Goal: Browse casually

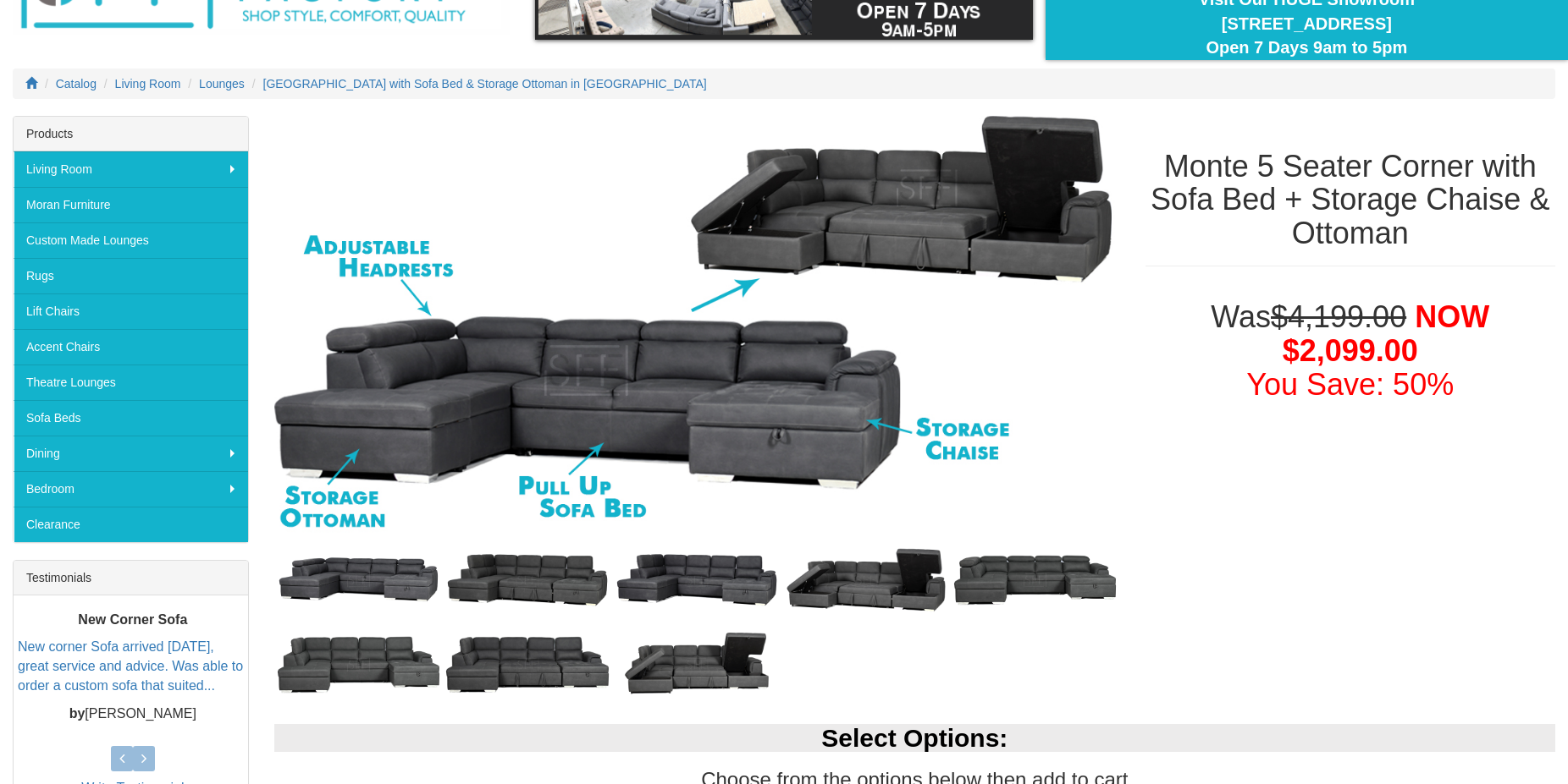
scroll to position [172, 0]
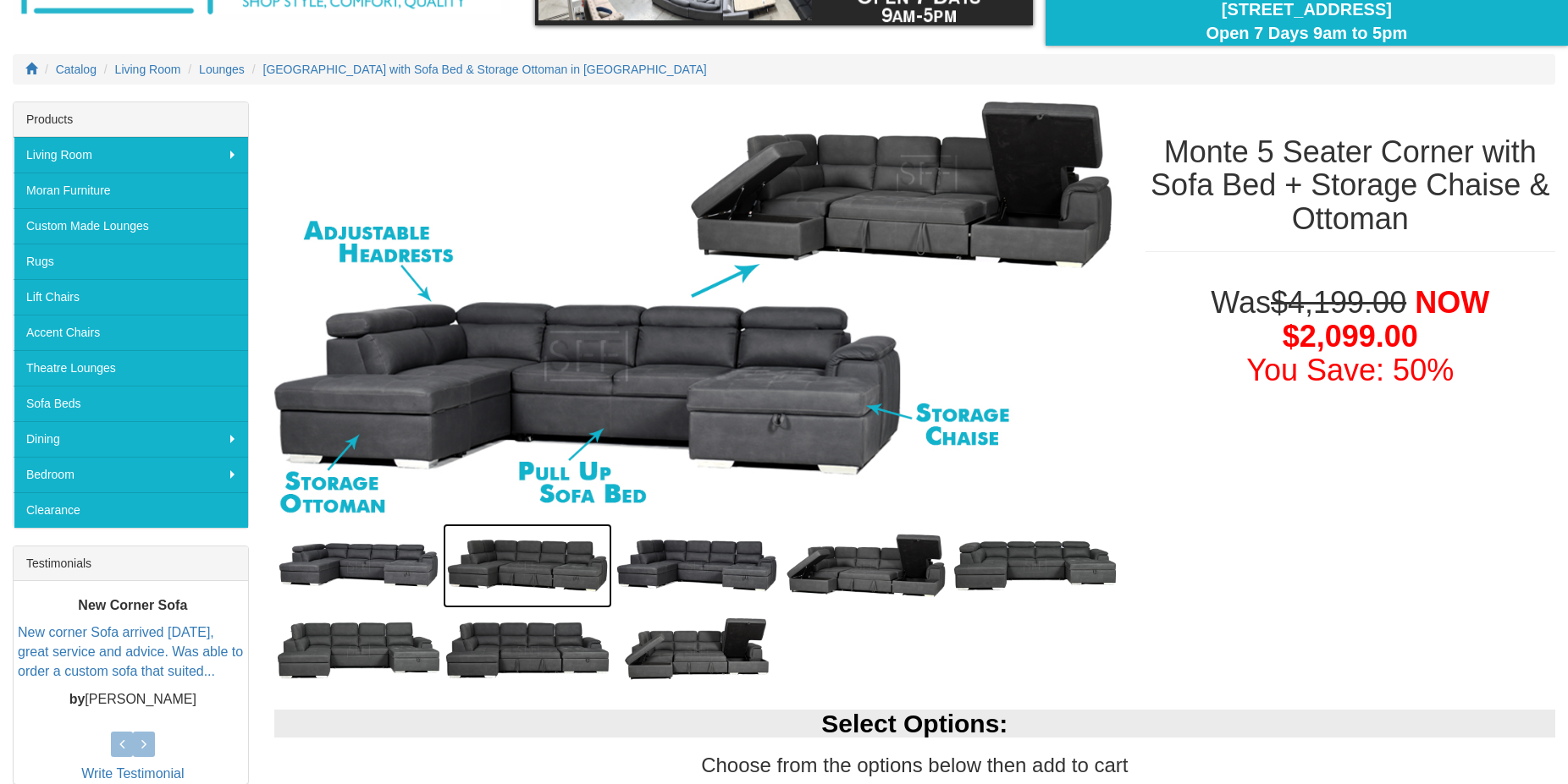
click at [524, 563] on img at bounding box center [527, 565] width 169 height 84
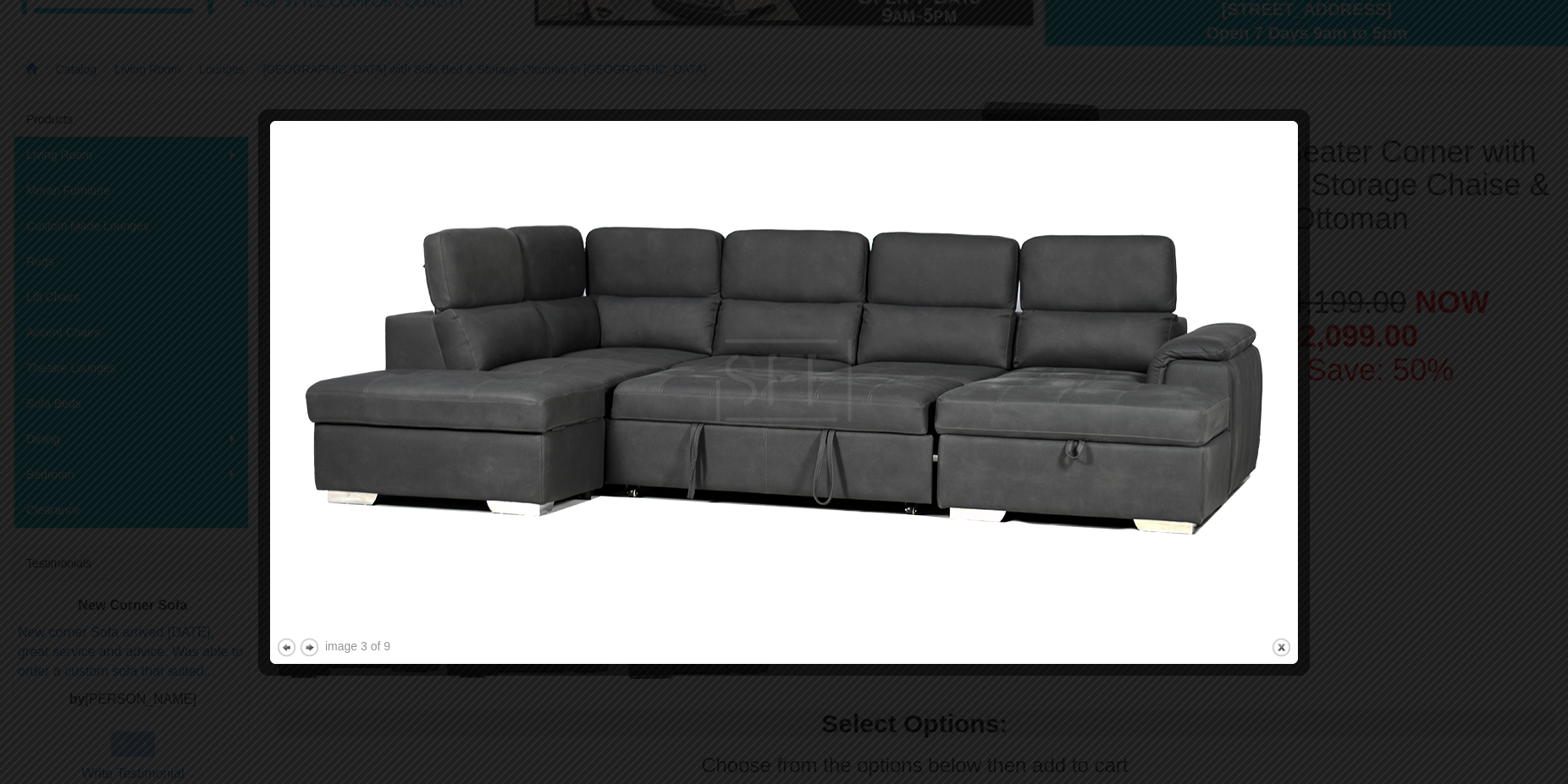
click at [1274, 420] on img at bounding box center [784, 380] width 1016 height 508
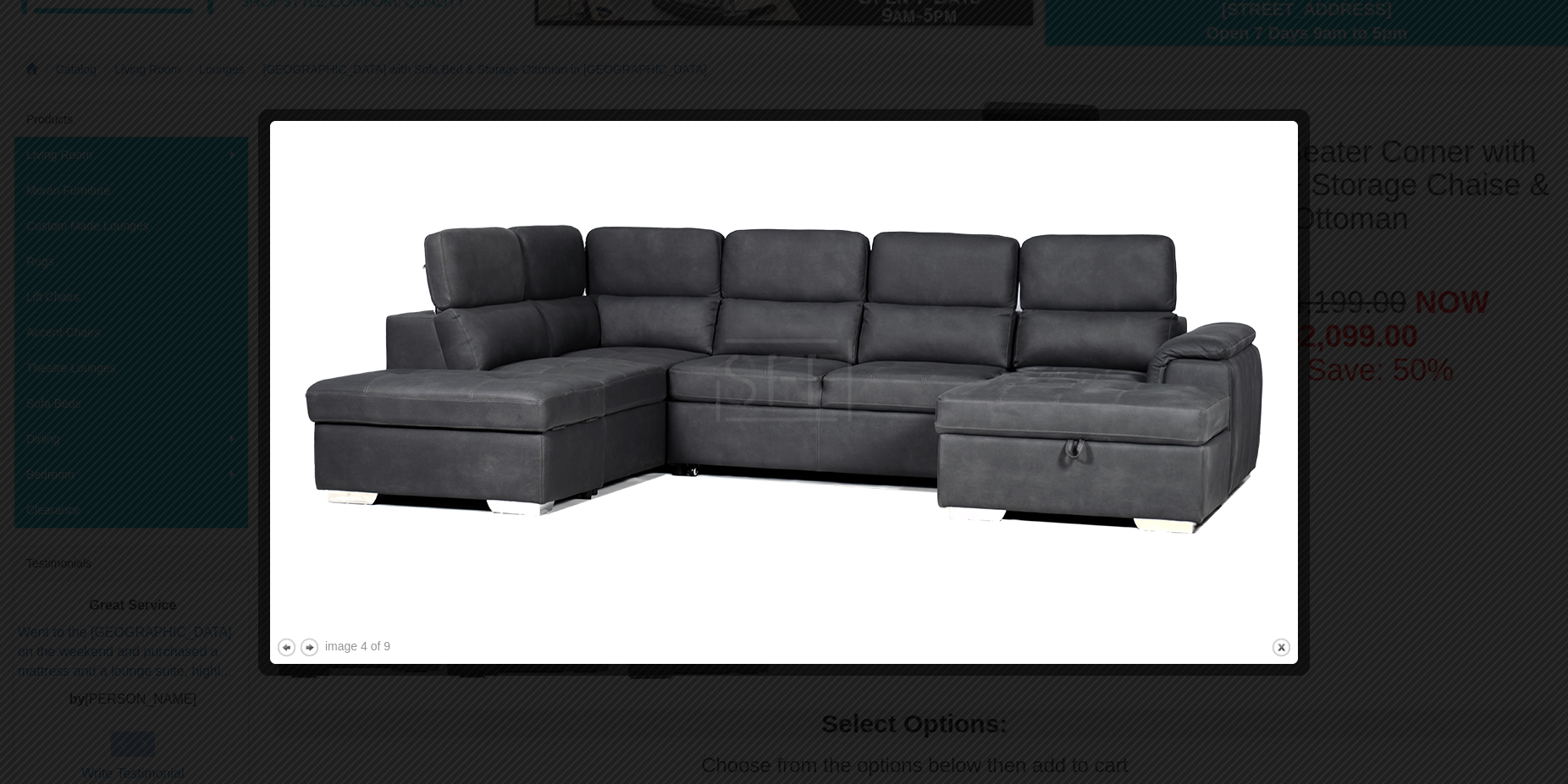
click at [1274, 420] on img at bounding box center [784, 380] width 1016 height 508
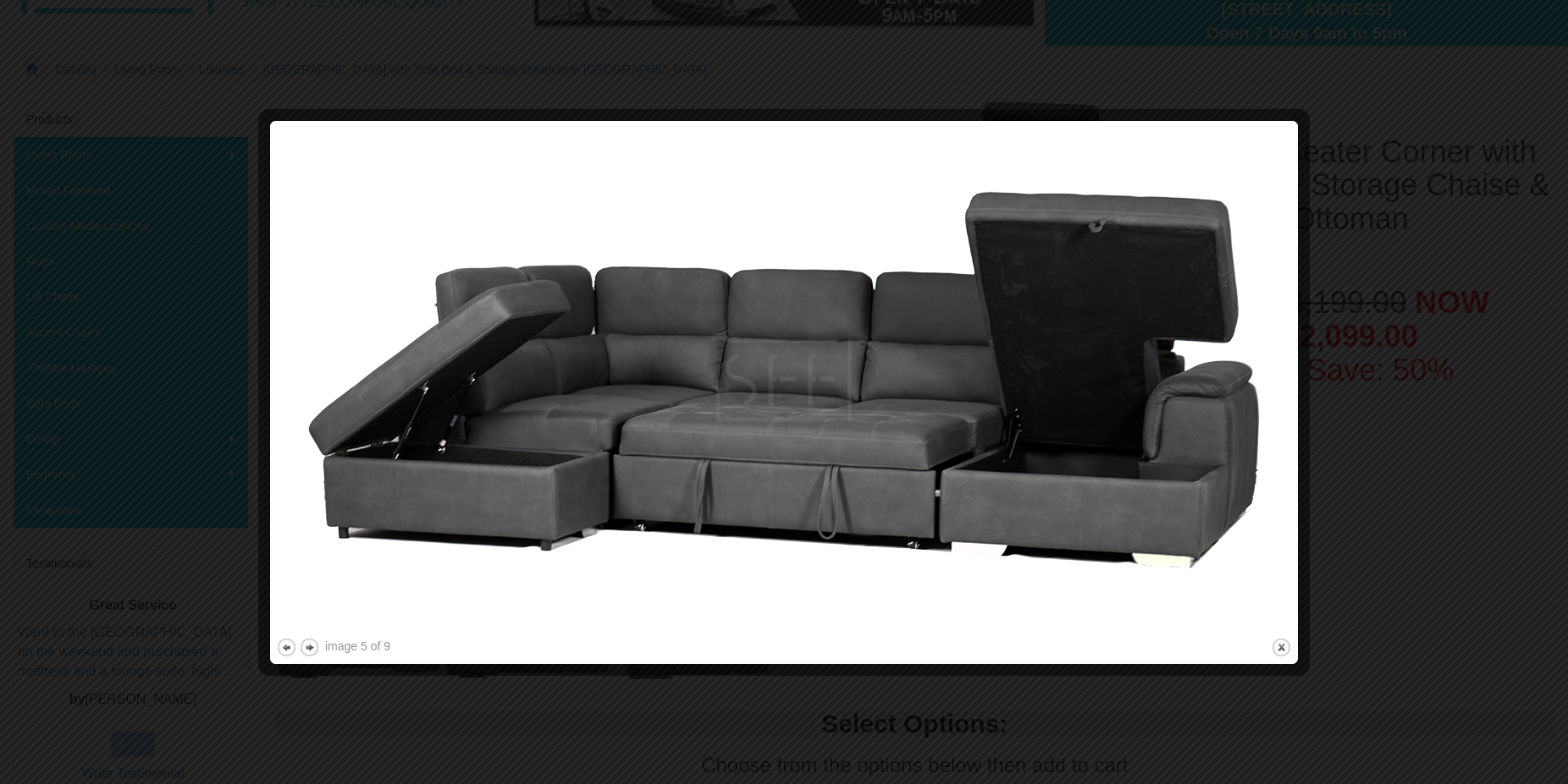
click at [1274, 420] on img at bounding box center [784, 380] width 1016 height 508
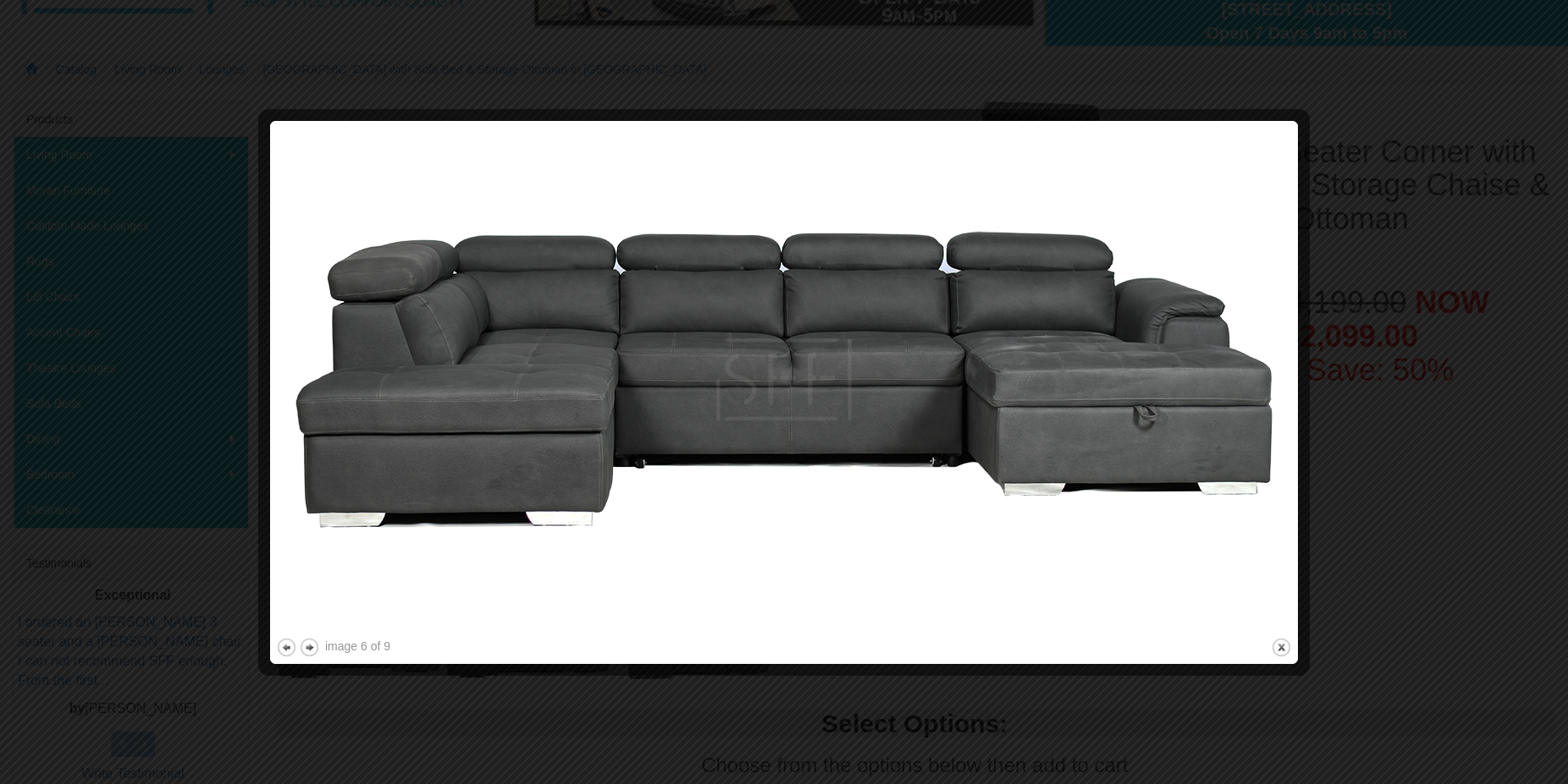
click at [1266, 418] on img at bounding box center [784, 380] width 1016 height 508
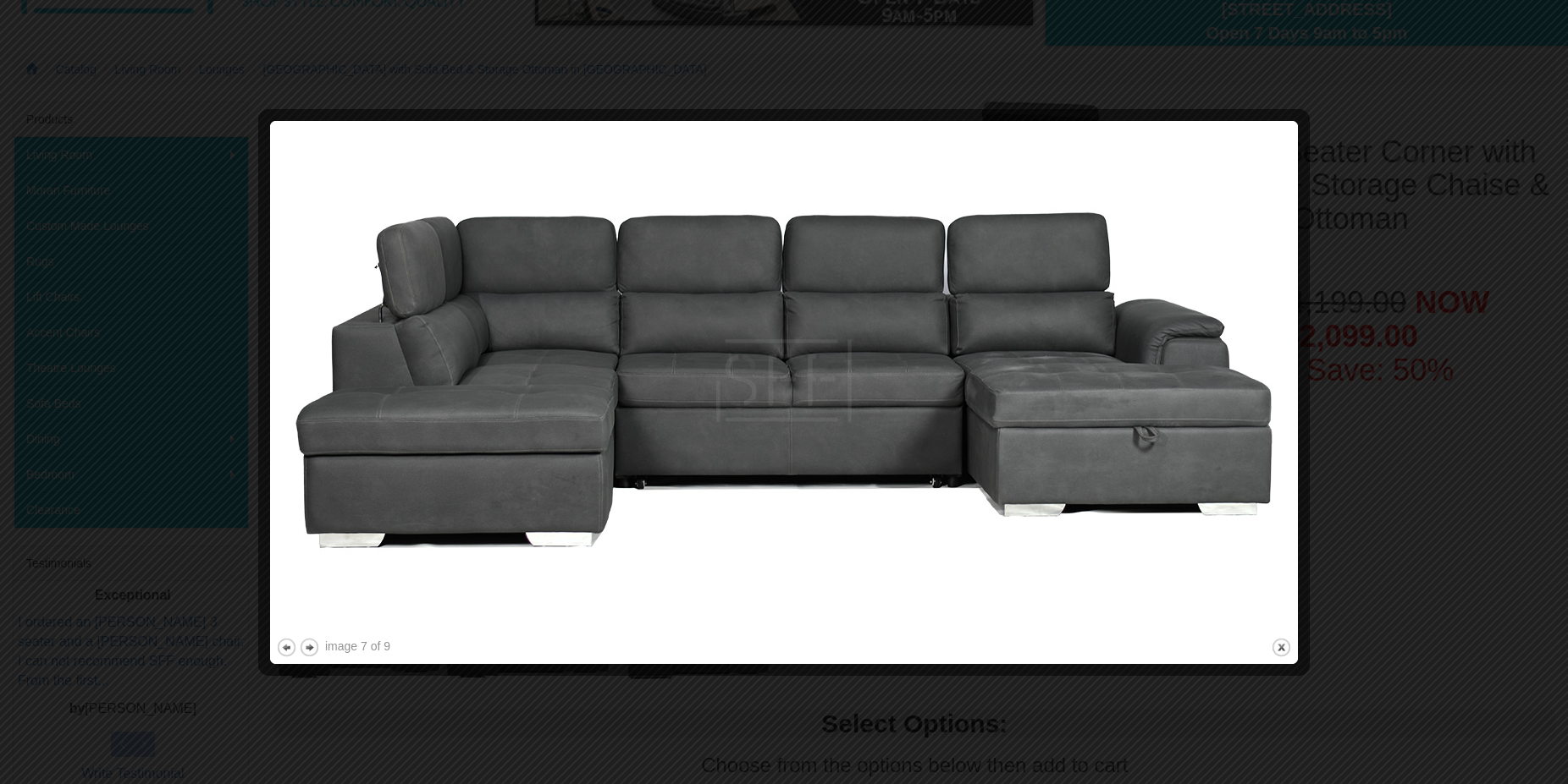
click at [1266, 418] on img at bounding box center [784, 380] width 1016 height 508
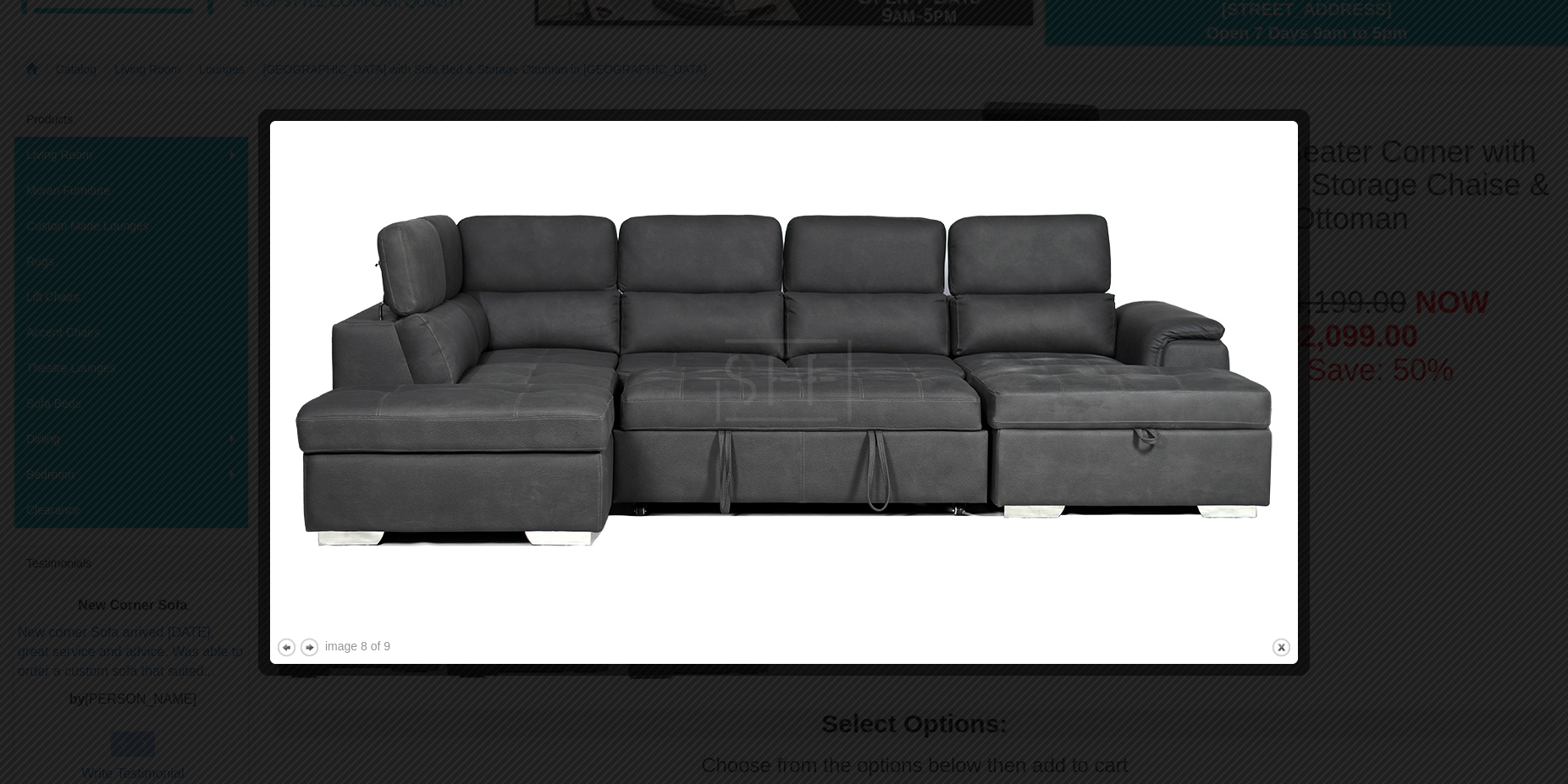
click at [1272, 399] on img at bounding box center [784, 380] width 1016 height 508
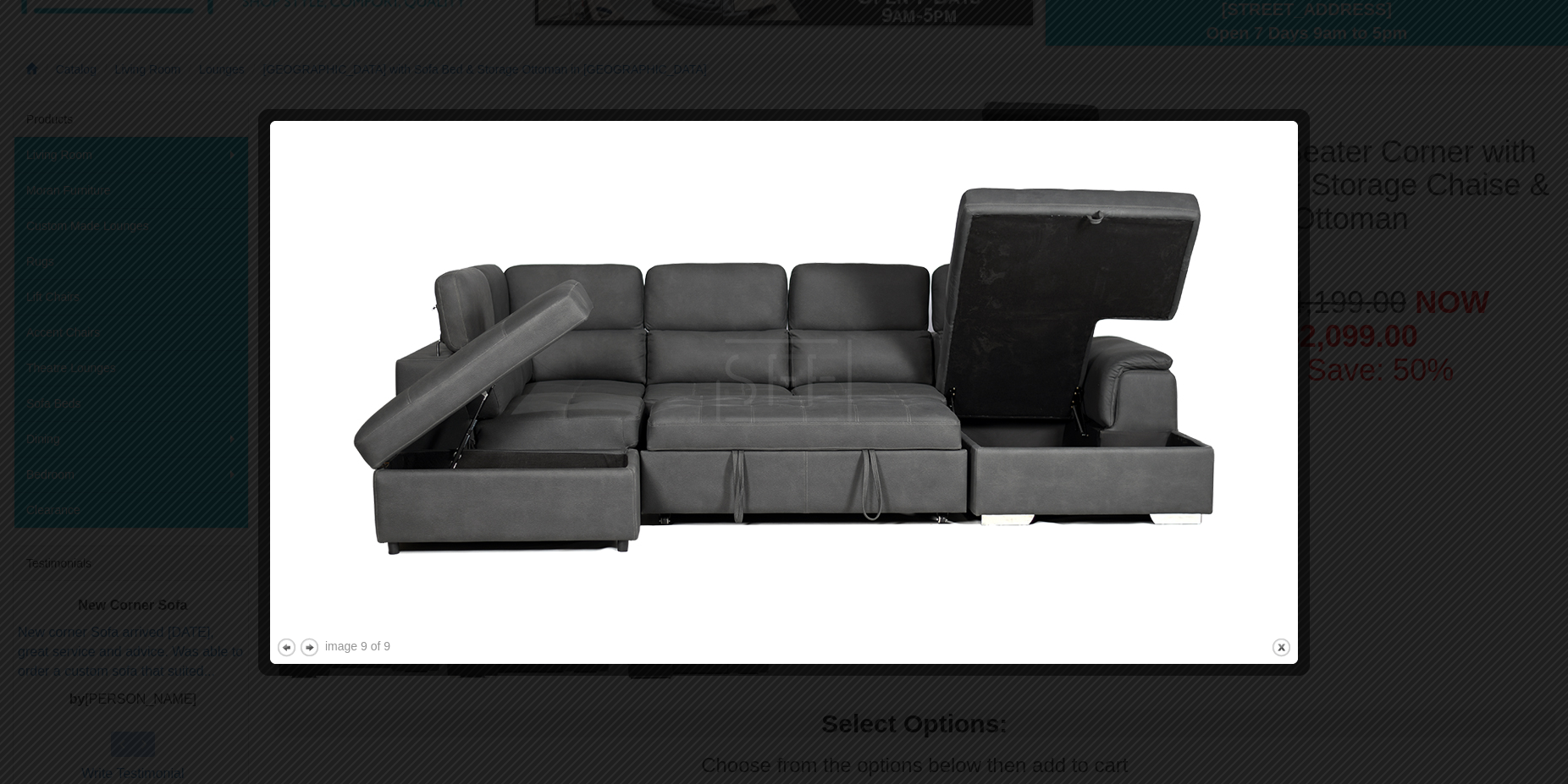
click at [1272, 399] on img at bounding box center [784, 380] width 1016 height 508
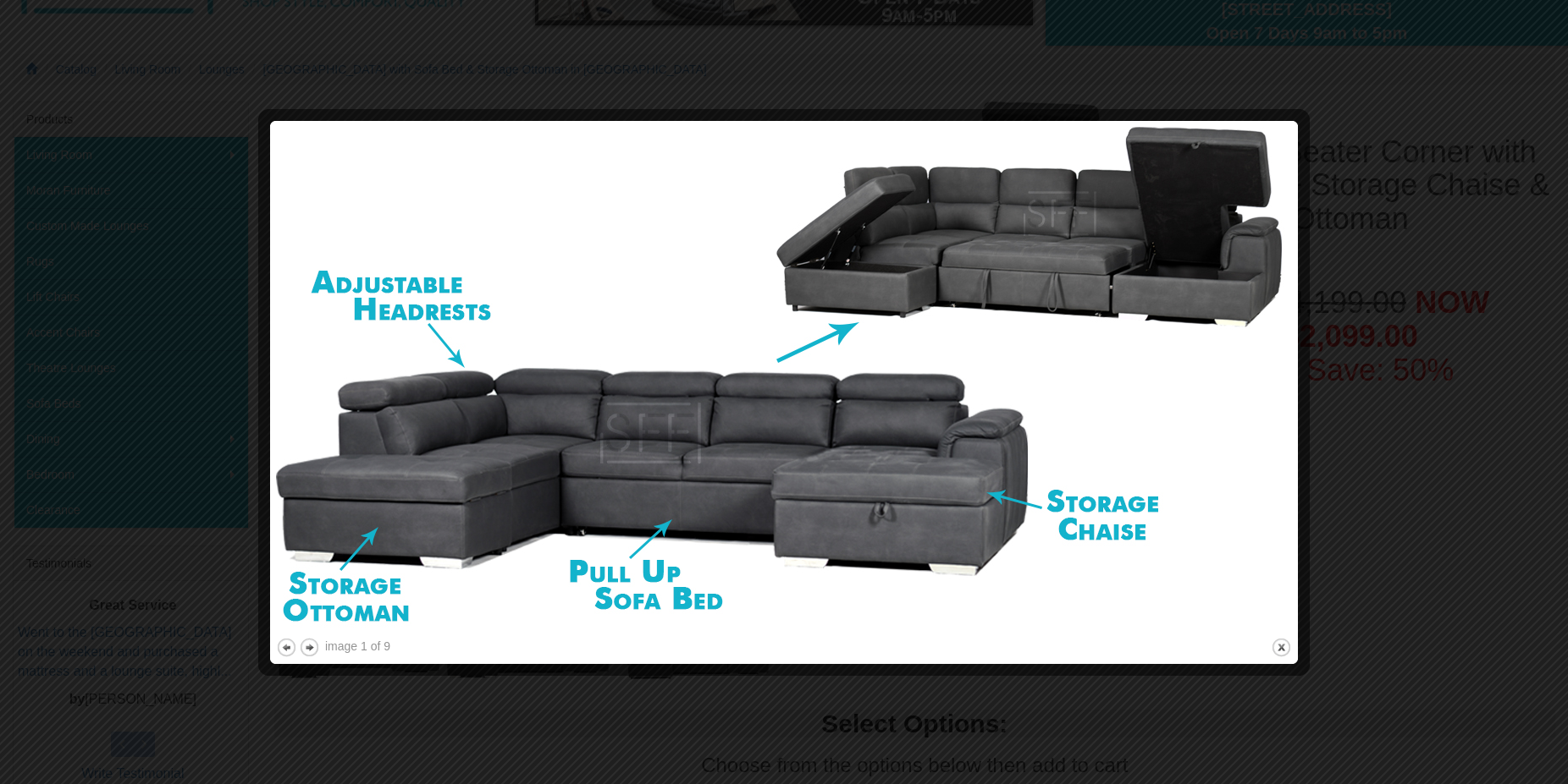
click at [1272, 399] on img at bounding box center [784, 380] width 1016 height 508
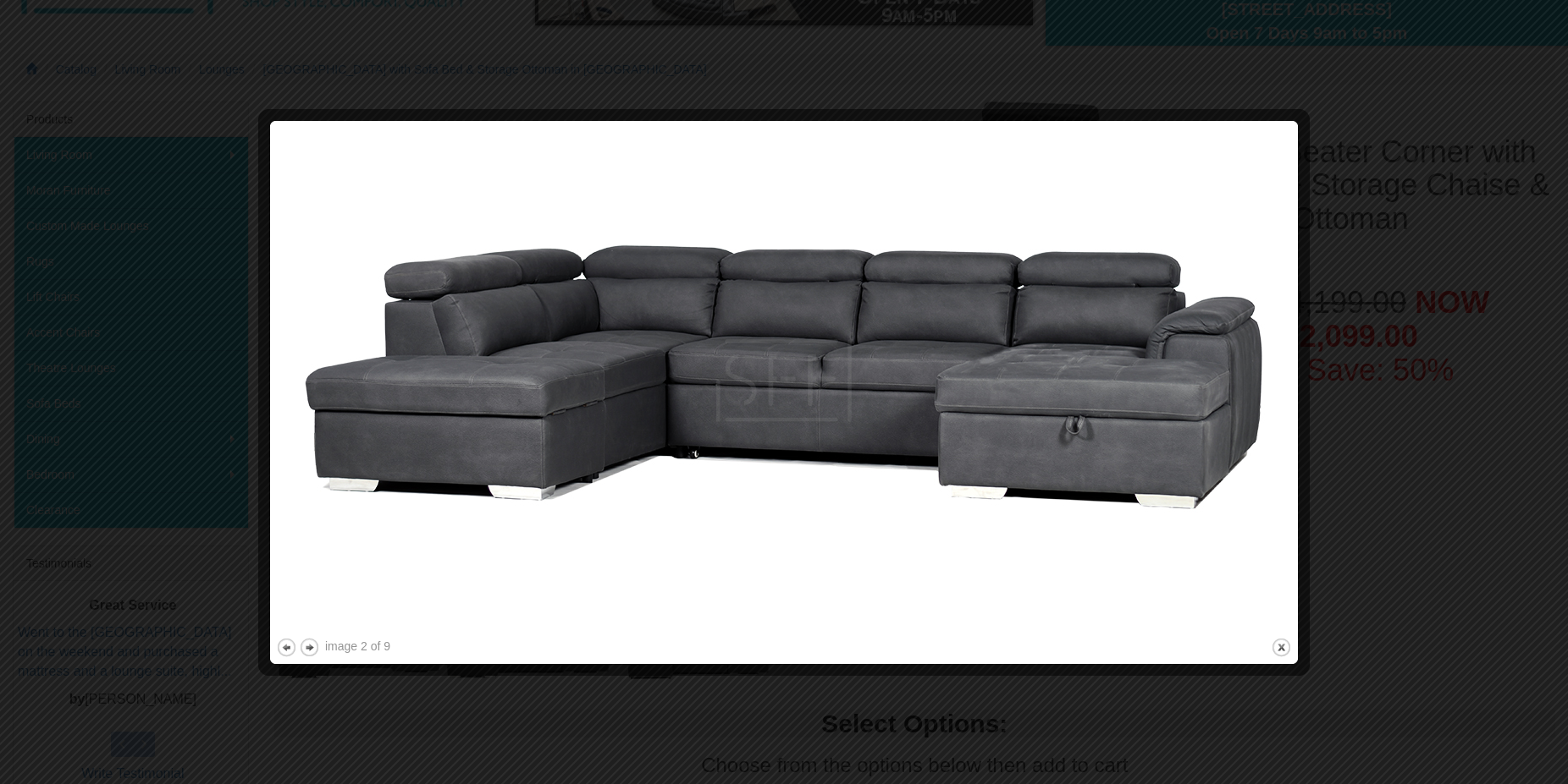
click at [1273, 396] on img at bounding box center [784, 380] width 1016 height 508
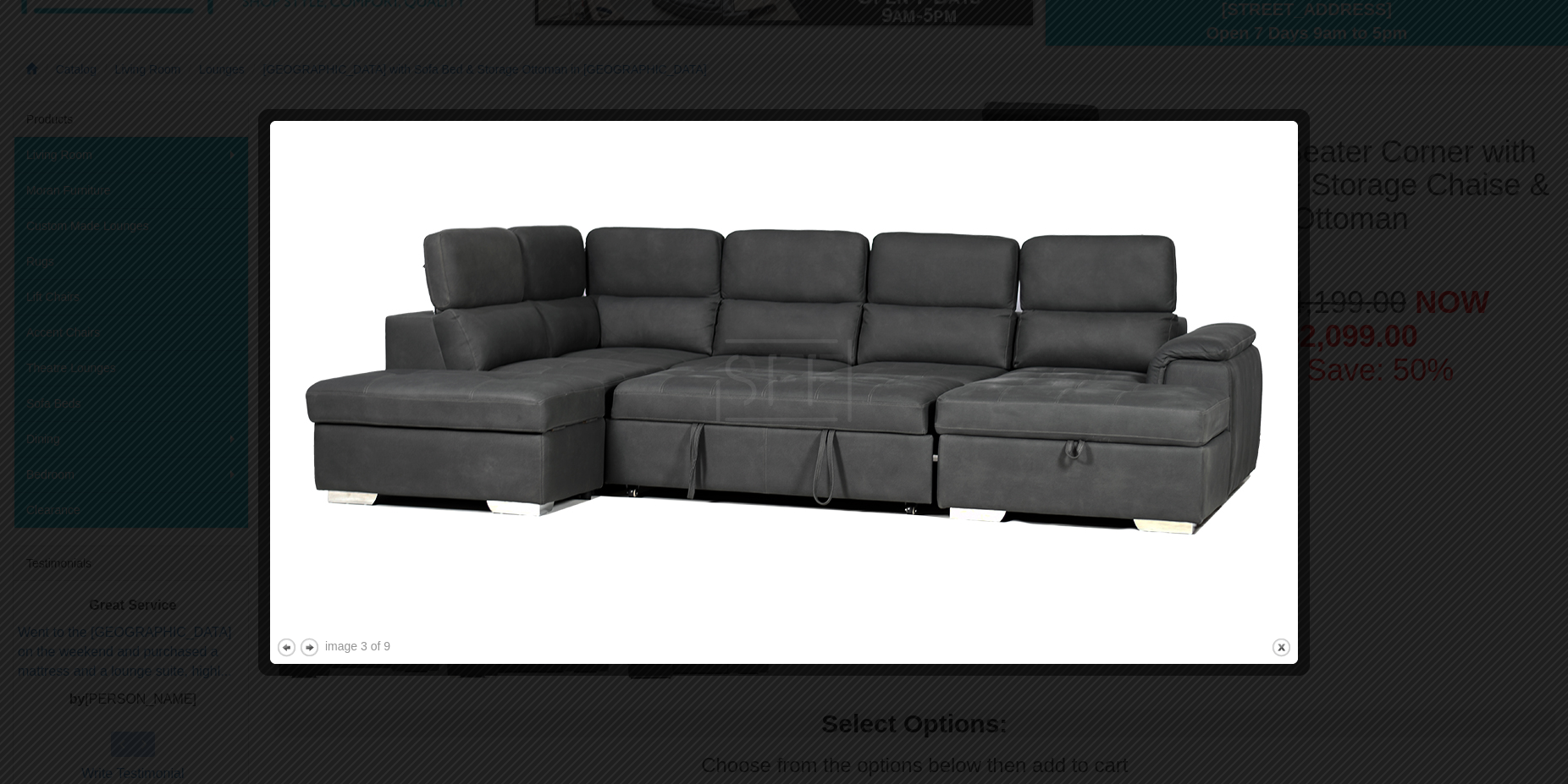
click at [1441, 545] on div at bounding box center [784, 392] width 1568 height 784
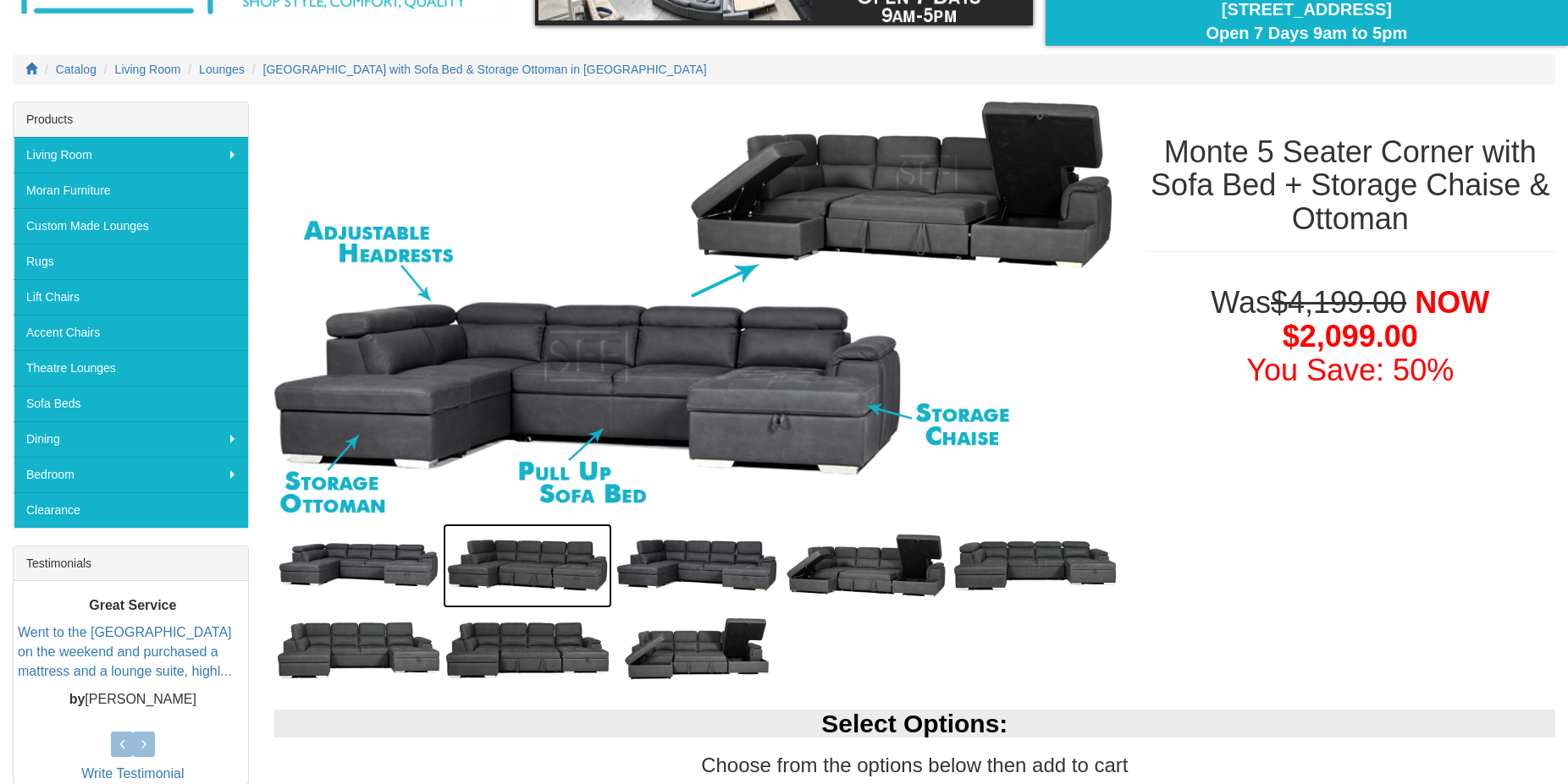
scroll to position [0, 0]
